Goal: Transaction & Acquisition: Purchase product/service

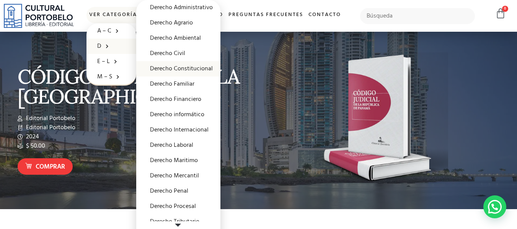
click at [176, 68] on link "Derecho Constitucional" at bounding box center [178, 68] width 84 height 15
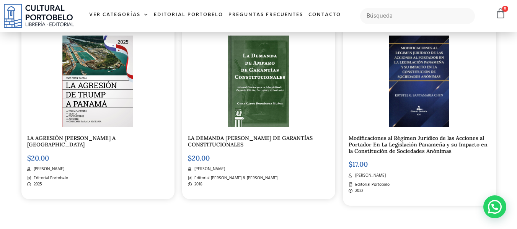
scroll to position [791, 0]
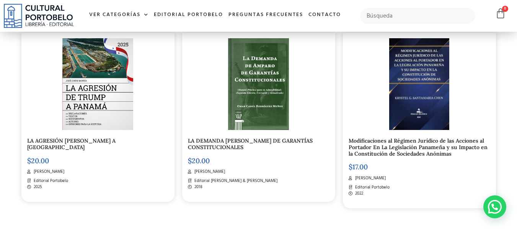
click at [230, 142] on link "LA DEMANDA DE AMPARO DE GARANTÍAS CONSTITUCIONALES" at bounding box center [250, 143] width 125 height 13
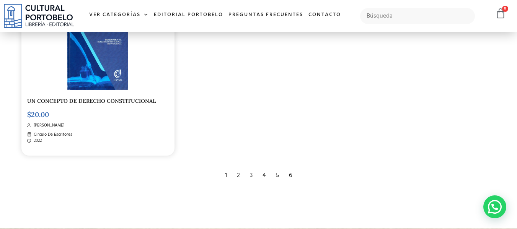
scroll to position [1217, 0]
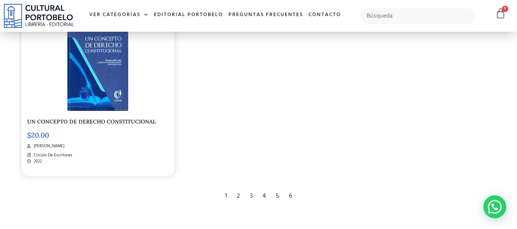
click at [238, 190] on div "2" at bounding box center [238, 196] width 11 height 17
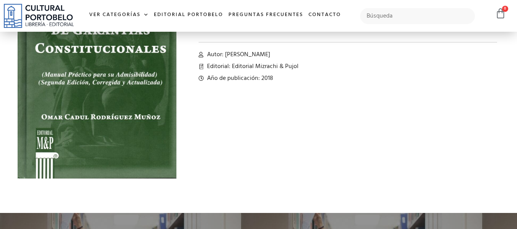
scroll to position [95, 0]
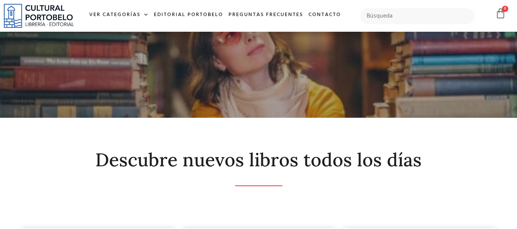
scroll to position [201, 0]
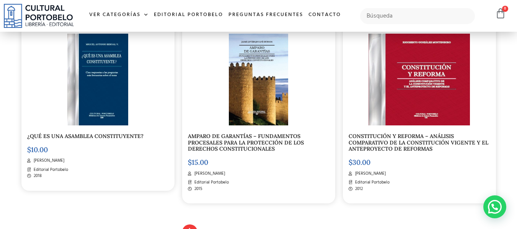
click at [249, 147] on link "AMPARO DE GARANTÍAS – FUNDAMENTOS PROCESALES PARA LA PROTECCIÓN DE LOS DERECHOS…" at bounding box center [246, 143] width 116 height 20
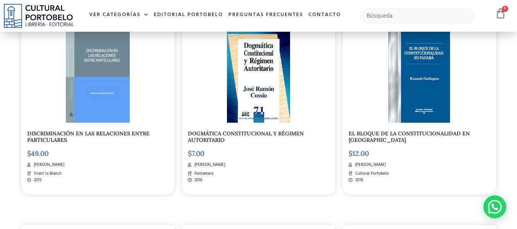
scroll to position [812, 0]
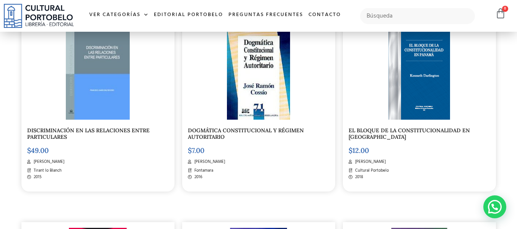
click at [365, 163] on span "Kenneth Darlington" at bounding box center [369, 162] width 33 height 7
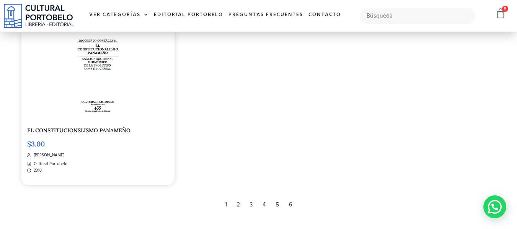
scroll to position [1209, 0]
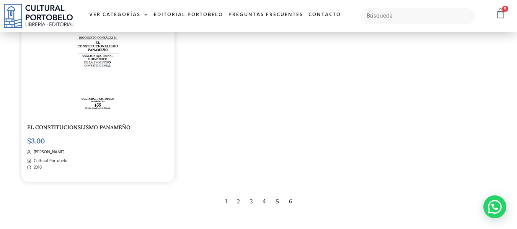
click at [253, 202] on div "3" at bounding box center [251, 202] width 10 height 17
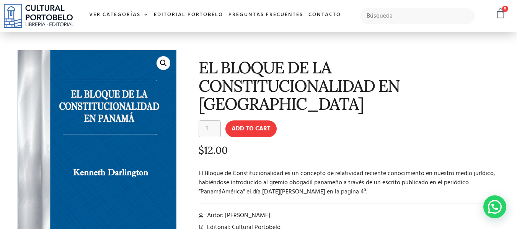
scroll to position [18, 0]
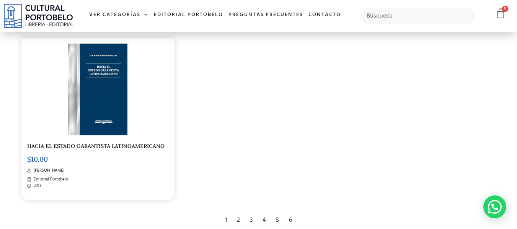
scroll to position [1225, 0]
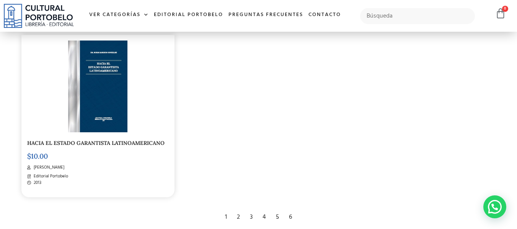
click at [290, 212] on div "6" at bounding box center [290, 217] width 11 height 17
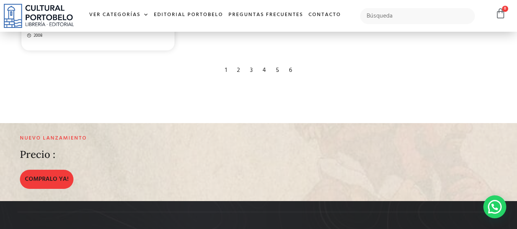
scroll to position [543, 0]
